Goal: Transaction & Acquisition: Purchase product/service

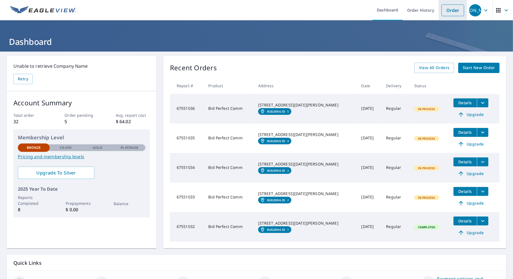
click at [456, 9] on link "Order" at bounding box center [452, 10] width 23 height 12
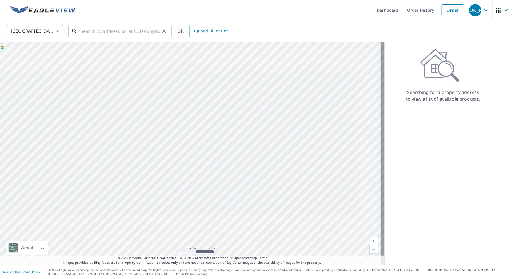
click at [104, 31] on input "text" at bounding box center [121, 31] width 80 height 16
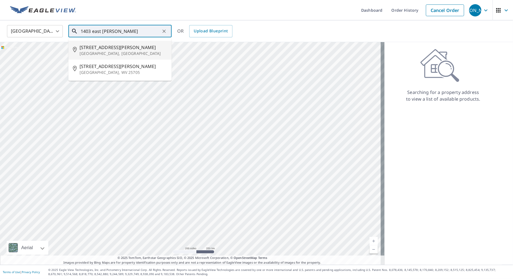
click at [84, 51] on p "[GEOGRAPHIC_DATA], [GEOGRAPHIC_DATA]" at bounding box center [124, 54] width 88 height 6
type input "[STREET_ADDRESS][PERSON_NAME]"
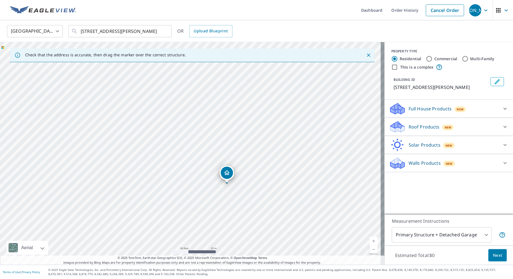
drag, startPoint x: 173, startPoint y: 112, endPoint x: 261, endPoint y: 92, distance: 89.9
click at [261, 92] on div "[STREET_ADDRESS][PERSON_NAME]" at bounding box center [192, 153] width 385 height 223
drag, startPoint x: 231, startPoint y: 107, endPoint x: 153, endPoint y: 127, distance: 80.1
click at [153, 127] on div "[STREET_ADDRESS][PERSON_NAME]" at bounding box center [192, 153] width 385 height 223
drag, startPoint x: 153, startPoint y: 127, endPoint x: 166, endPoint y: 152, distance: 27.6
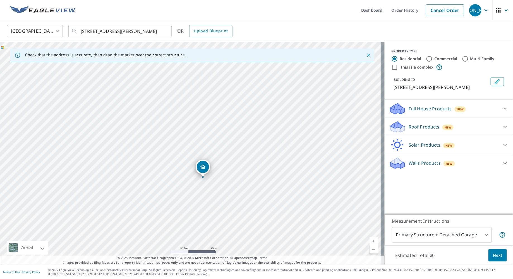
click at [166, 152] on div "[STREET_ADDRESS][PERSON_NAME]" at bounding box center [192, 153] width 385 height 223
drag, startPoint x: 161, startPoint y: 132, endPoint x: 364, endPoint y: 54, distance: 217.0
click at [367, 54] on icon "Close" at bounding box center [368, 55] width 3 height 3
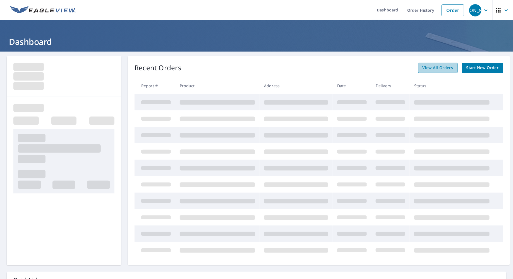
click at [434, 68] on span "View All Orders" at bounding box center [438, 67] width 31 height 7
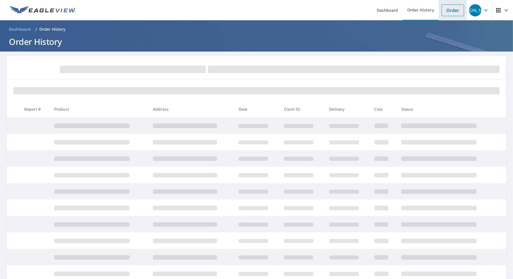
click at [447, 11] on link "Order" at bounding box center [452, 10] width 23 height 12
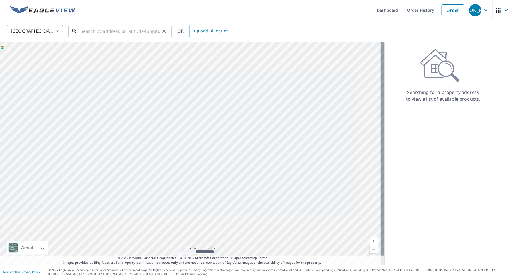
click at [105, 30] on input "text" at bounding box center [121, 31] width 80 height 16
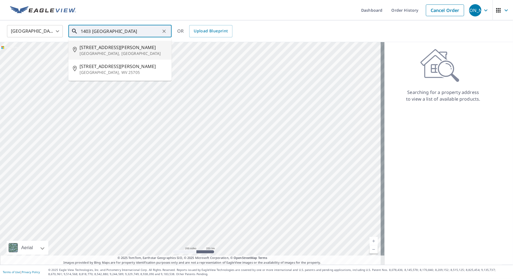
click at [107, 43] on li "[STREET_ADDRESS][PERSON_NAME]" at bounding box center [119, 50] width 103 height 19
type input "[STREET_ADDRESS][PERSON_NAME]"
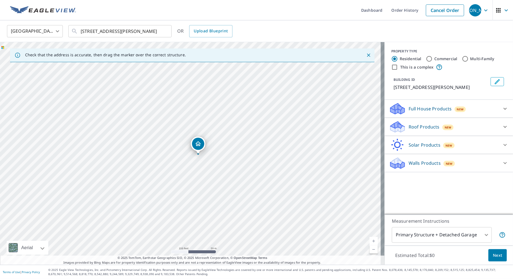
drag, startPoint x: 188, startPoint y: 119, endPoint x: 264, endPoint y: 114, distance: 75.8
click at [264, 114] on div "[STREET_ADDRESS][PERSON_NAME]" at bounding box center [192, 153] width 385 height 223
drag, startPoint x: 203, startPoint y: 122, endPoint x: 294, endPoint y: 102, distance: 93.0
click at [294, 102] on div "[STREET_ADDRESS][PERSON_NAME]" at bounding box center [192, 153] width 385 height 223
click at [193, 134] on div "[STREET_ADDRESS][PERSON_NAME]" at bounding box center [192, 153] width 385 height 223
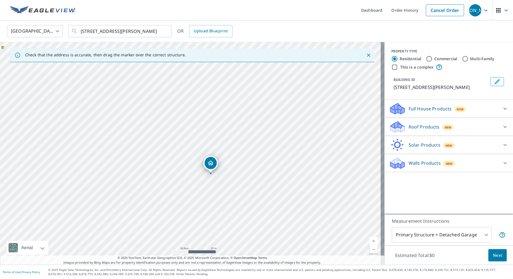
drag, startPoint x: 147, startPoint y: 139, endPoint x: 167, endPoint y: 159, distance: 29.0
click at [167, 159] on div "[STREET_ADDRESS][PERSON_NAME]" at bounding box center [192, 153] width 385 height 223
